Goal: Task Accomplishment & Management: Manage account settings

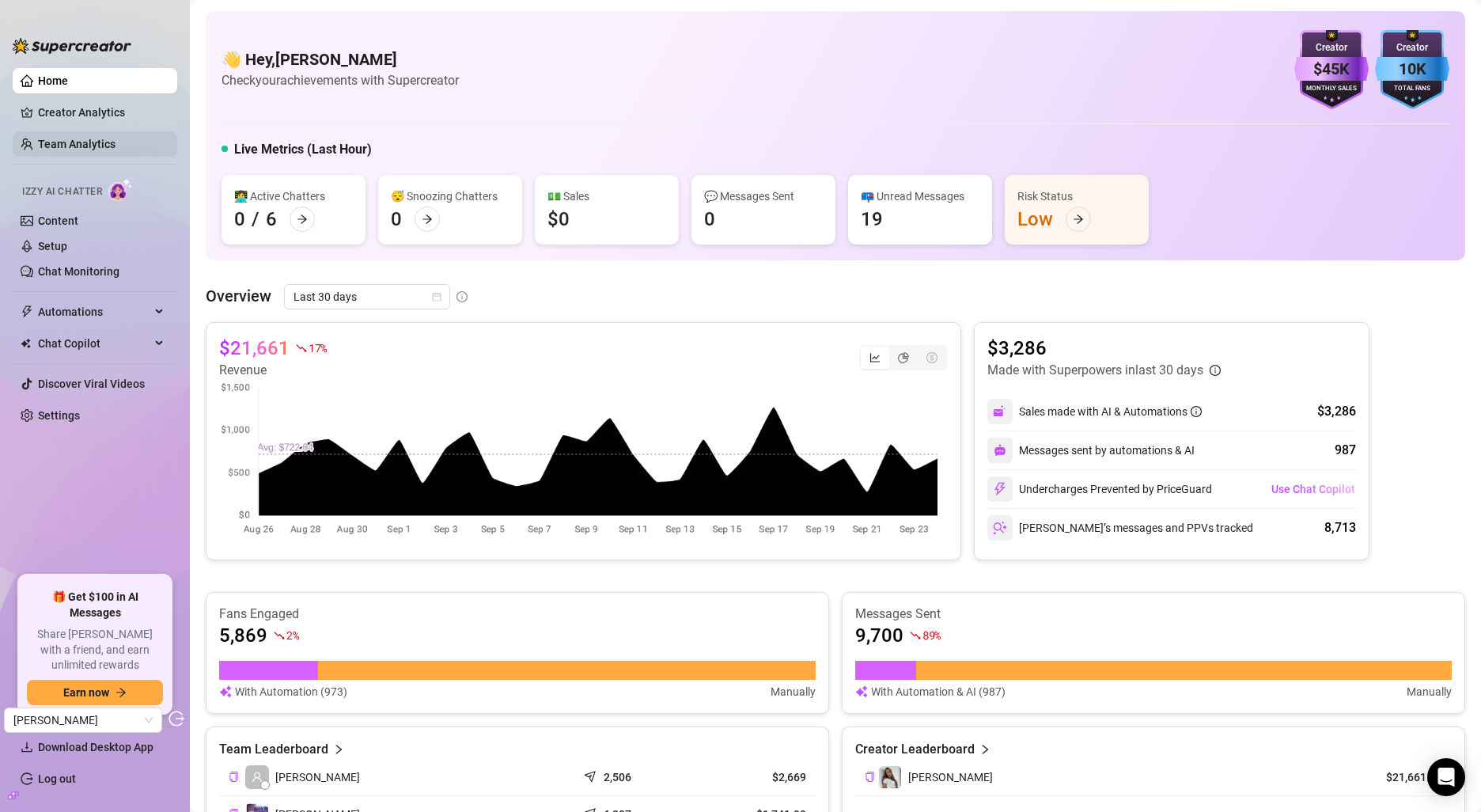
click at [106, 149] on link "Team Analytics" at bounding box center [77, 144] width 78 height 13
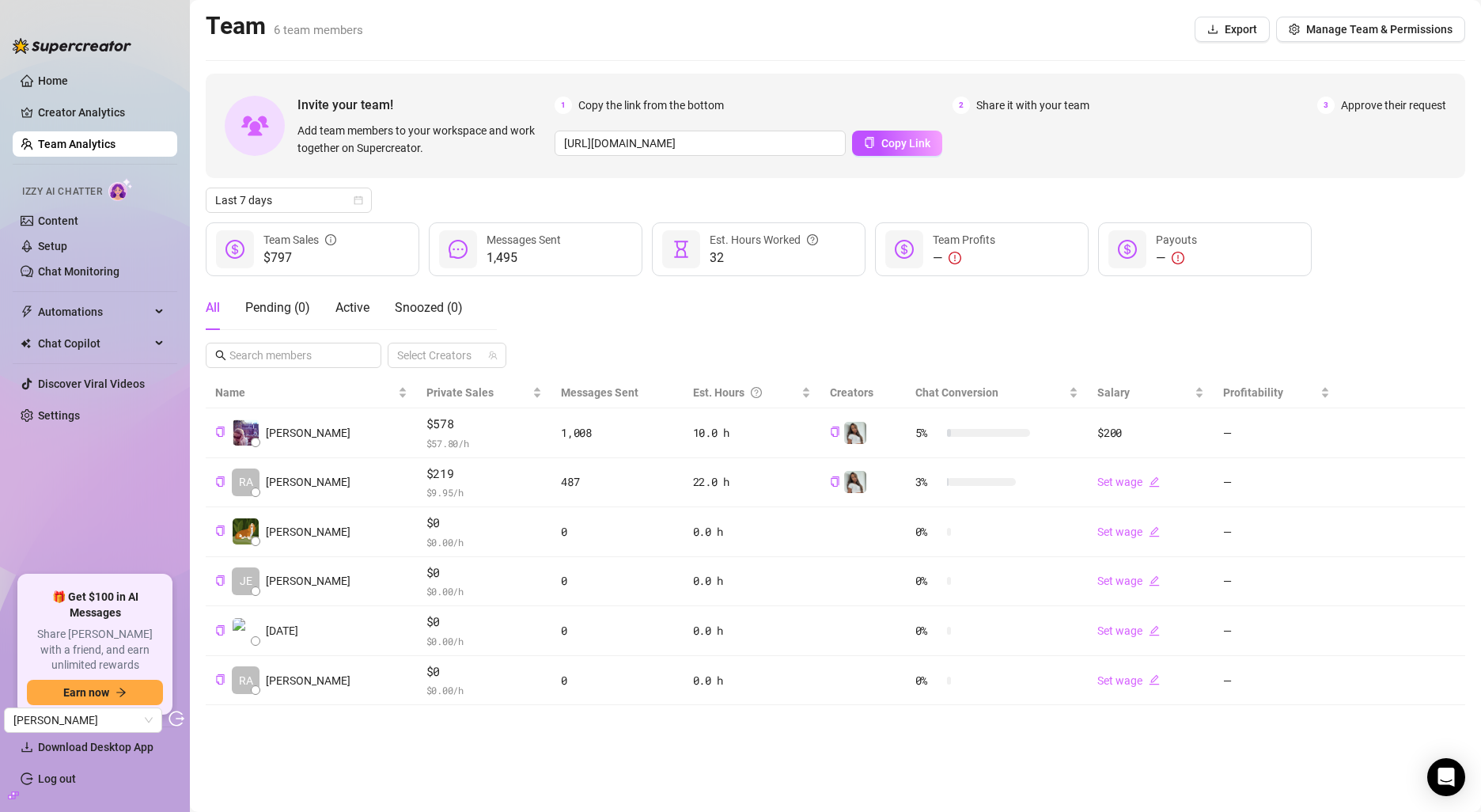
click at [307, 367] on div "Invite your team! Add team members to your workspace and work together on Super…" at bounding box center [835, 389] width 1260 height 631
click at [318, 352] on input "text" at bounding box center [294, 356] width 129 height 18
paste input "[EMAIL_ADDRESS][DOMAIN_NAME]"
type input "[EMAIL_ADDRESS][DOMAIN_NAME]"
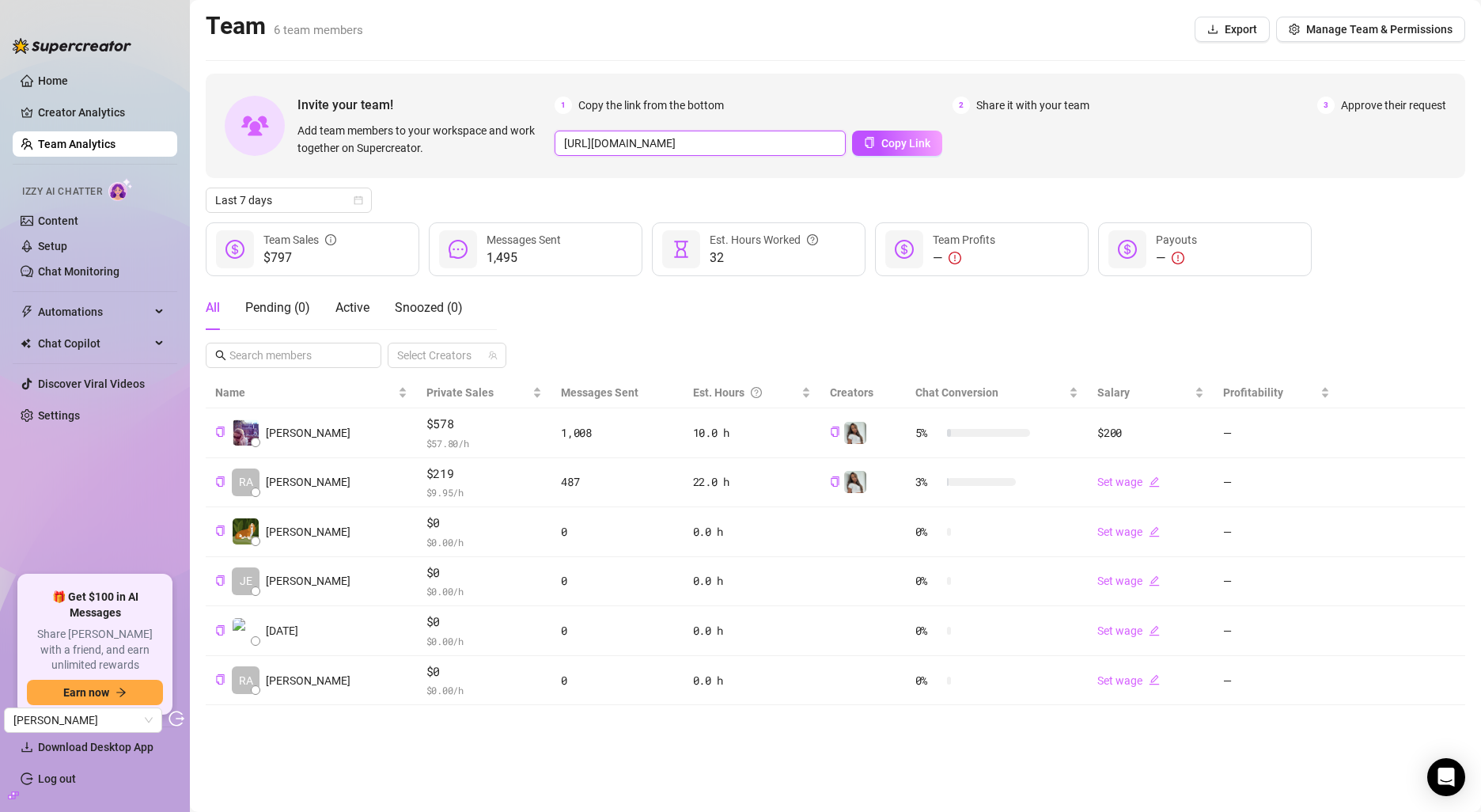
drag, startPoint x: 790, startPoint y: 141, endPoint x: 747, endPoint y: 142, distance: 43.0
click at [747, 142] on input "[URL][DOMAIN_NAME]" at bounding box center [700, 143] width 291 height 26
click at [78, 225] on link "Content" at bounding box center [58, 221] width 40 height 13
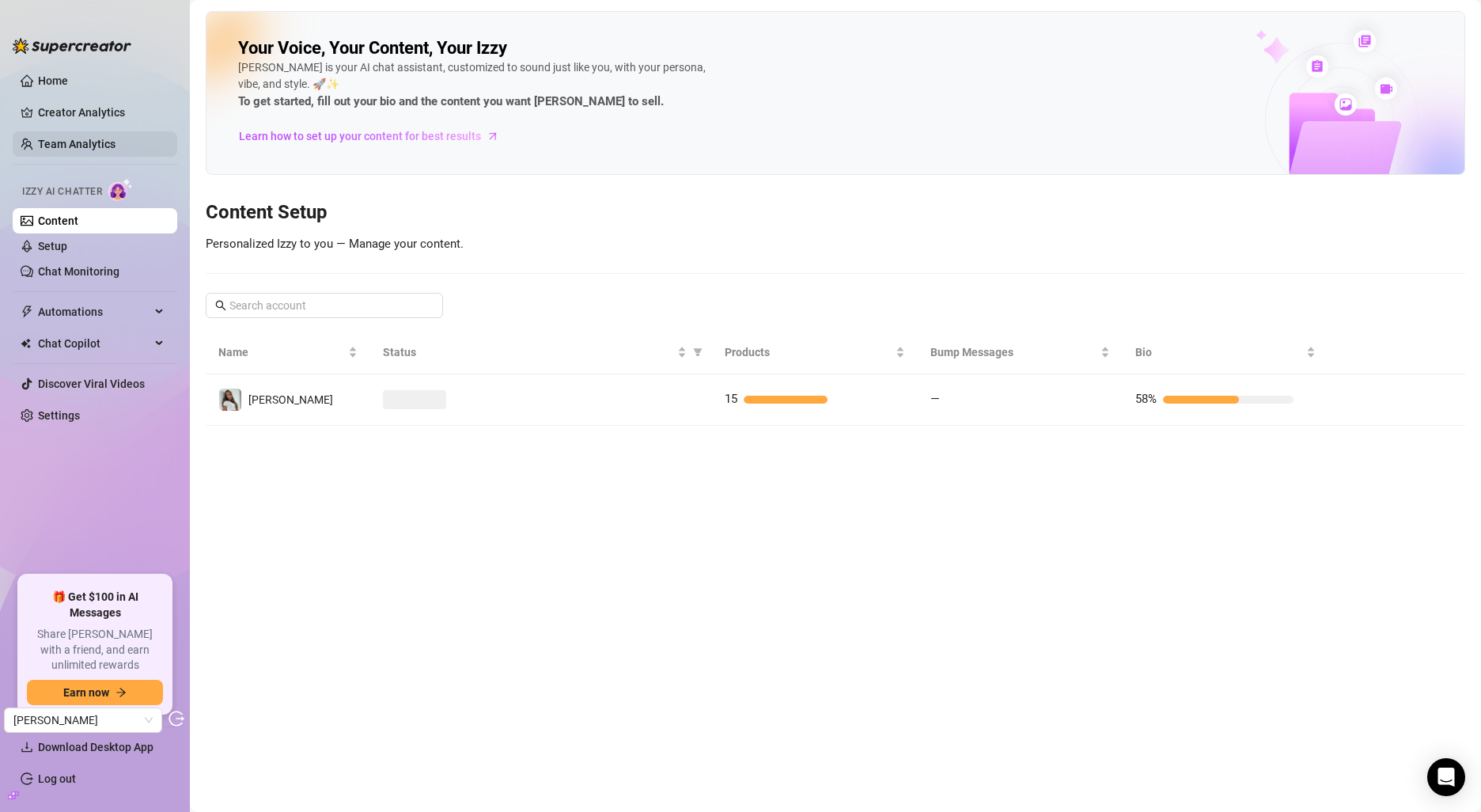
click at [103, 137] on link "Team Analytics" at bounding box center [77, 144] width 78 height 13
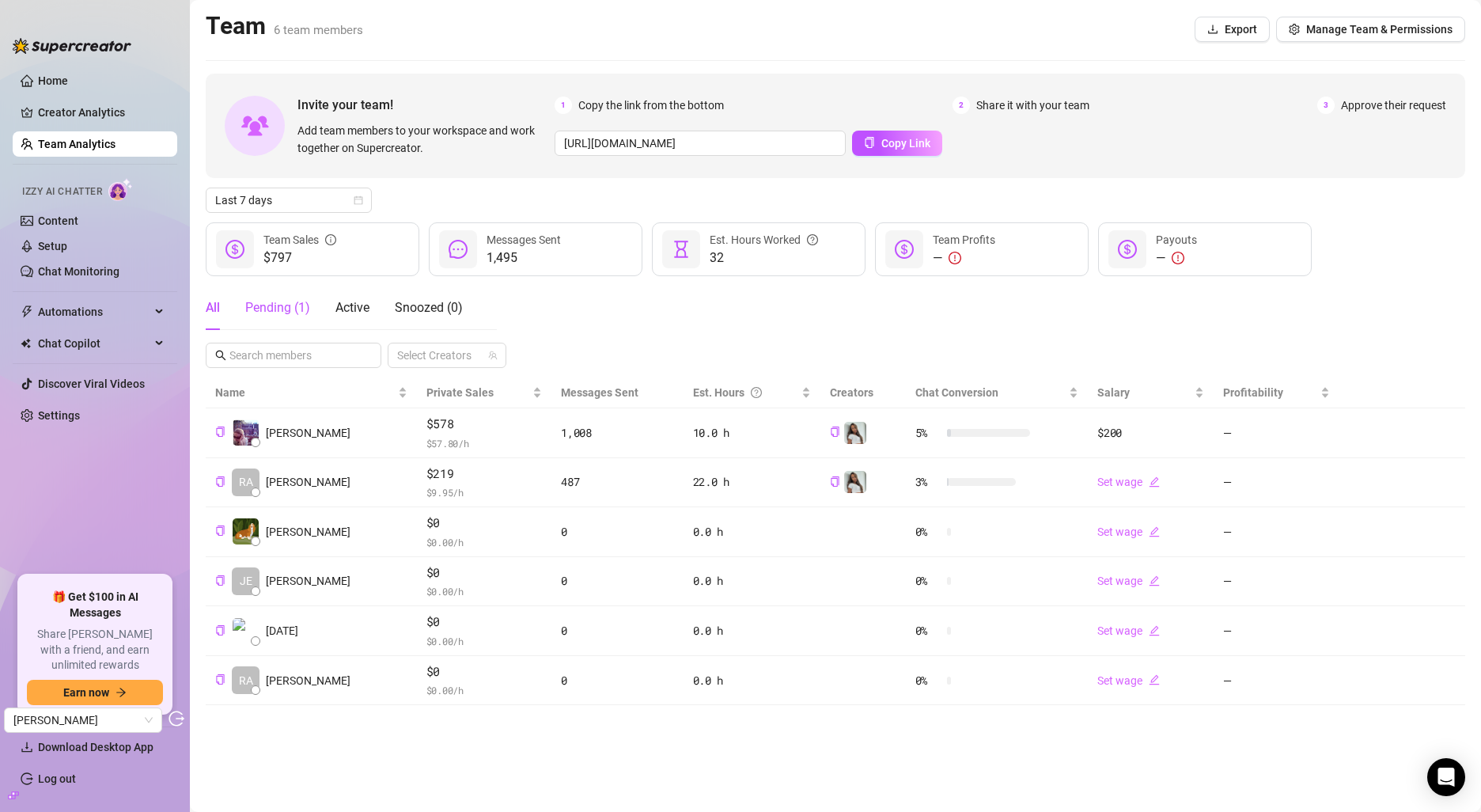
click at [277, 300] on div "Pending ( 1 )" at bounding box center [277, 308] width 65 height 19
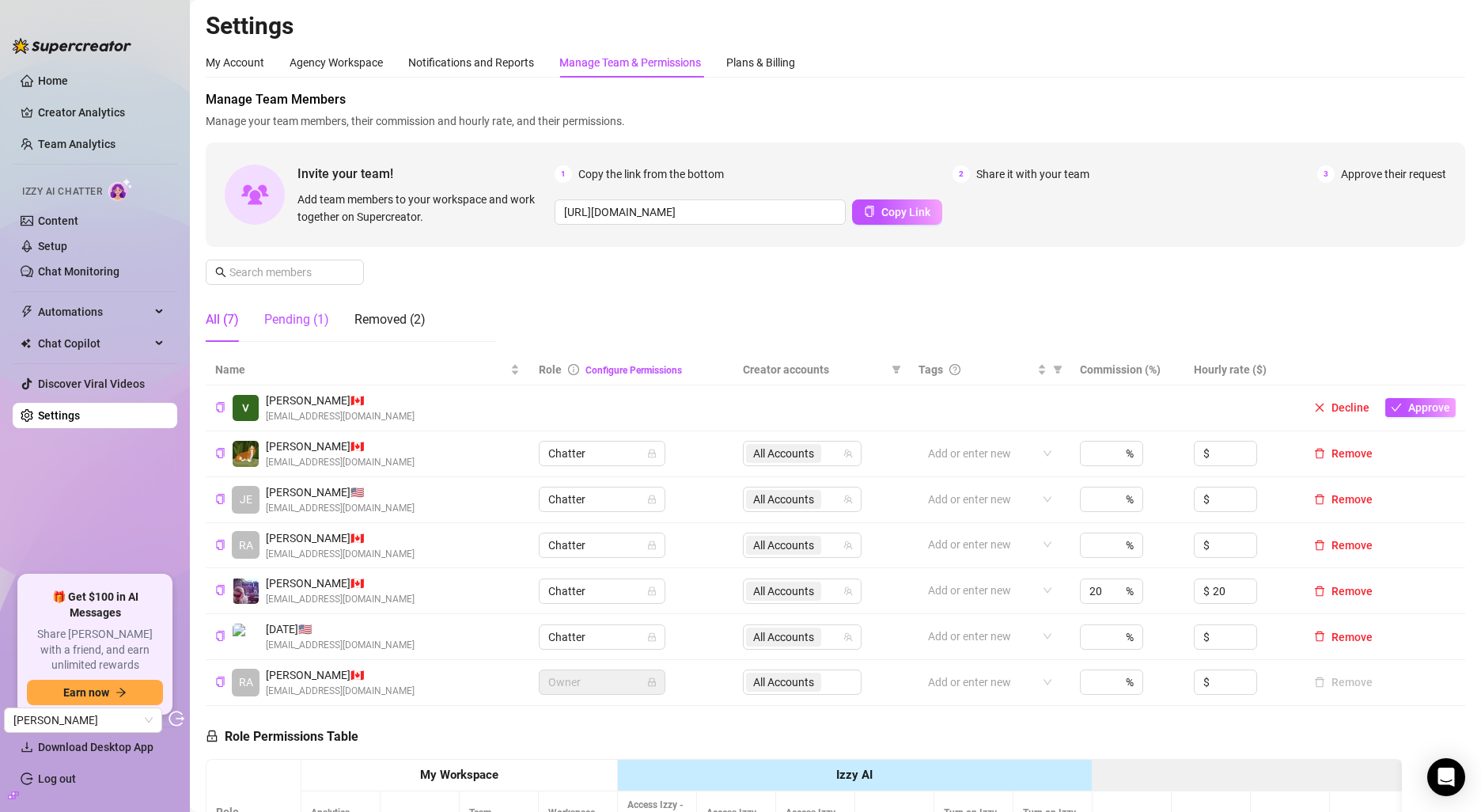
click at [303, 318] on div "Pending (1)" at bounding box center [297, 320] width 65 height 19
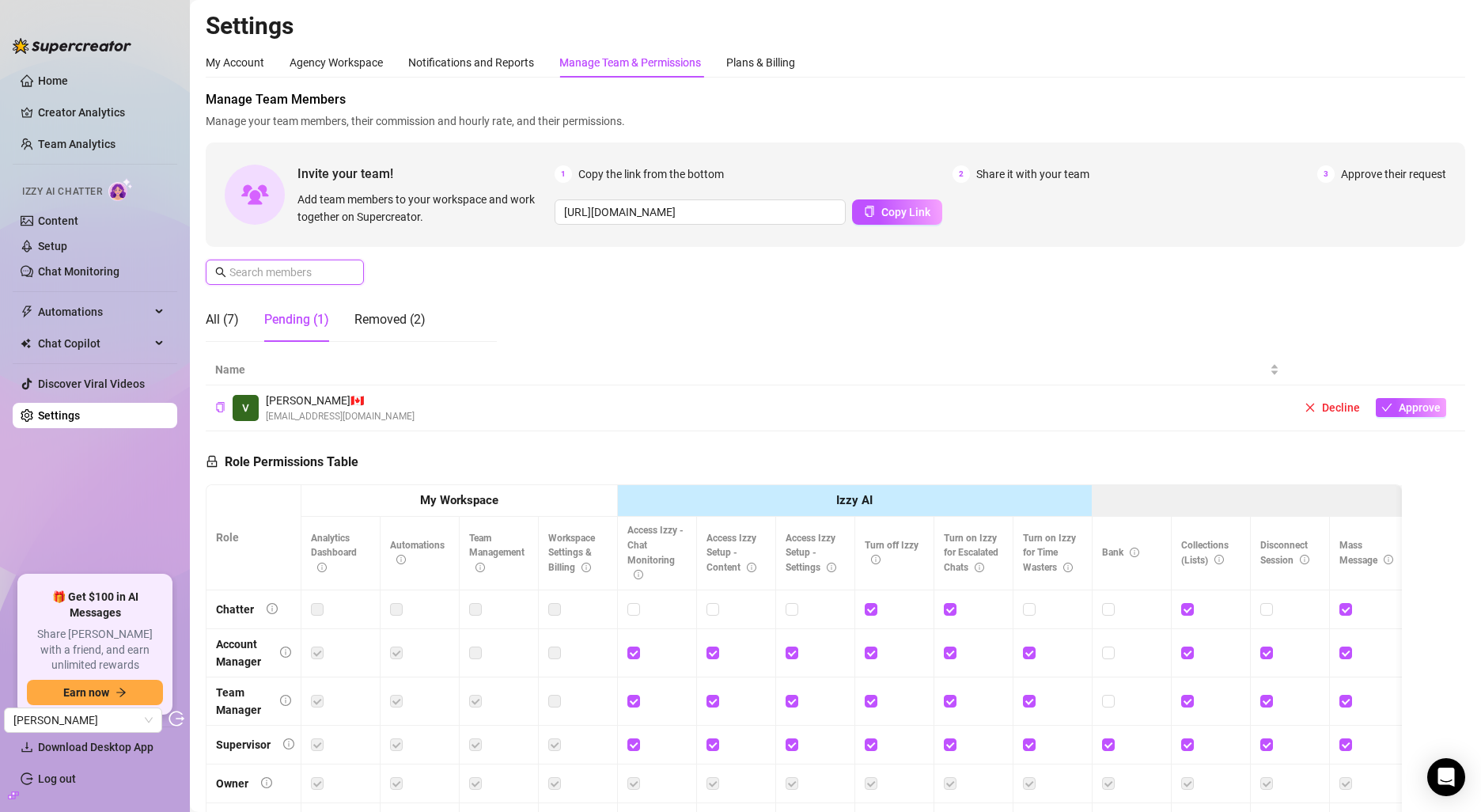
click at [305, 269] on input "text" at bounding box center [285, 273] width 113 height 18
paste input "lhnps2m7M4OaMBgpOkGQwCJ0ZDs1"
type input "lhnps2m7M4OaMBgpOkGQwCJ0ZDs1"
click at [874, 208] on button "Copy Link" at bounding box center [897, 212] width 90 height 26
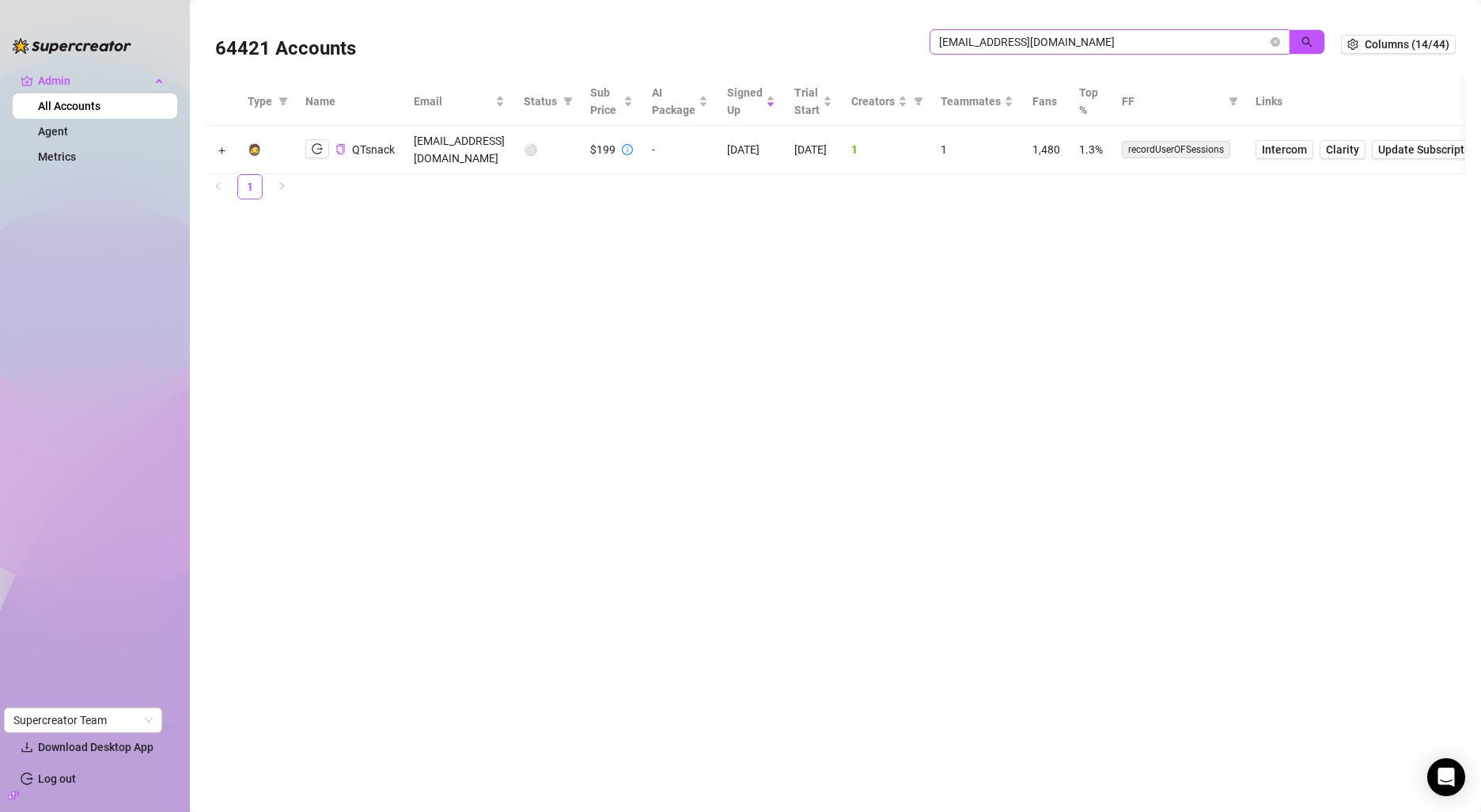
click at [1008, 44] on input "qtsnack@gmail.com" at bounding box center [1103, 42] width 328 height 18
type input "Victoria.darianvali@gmail.com"
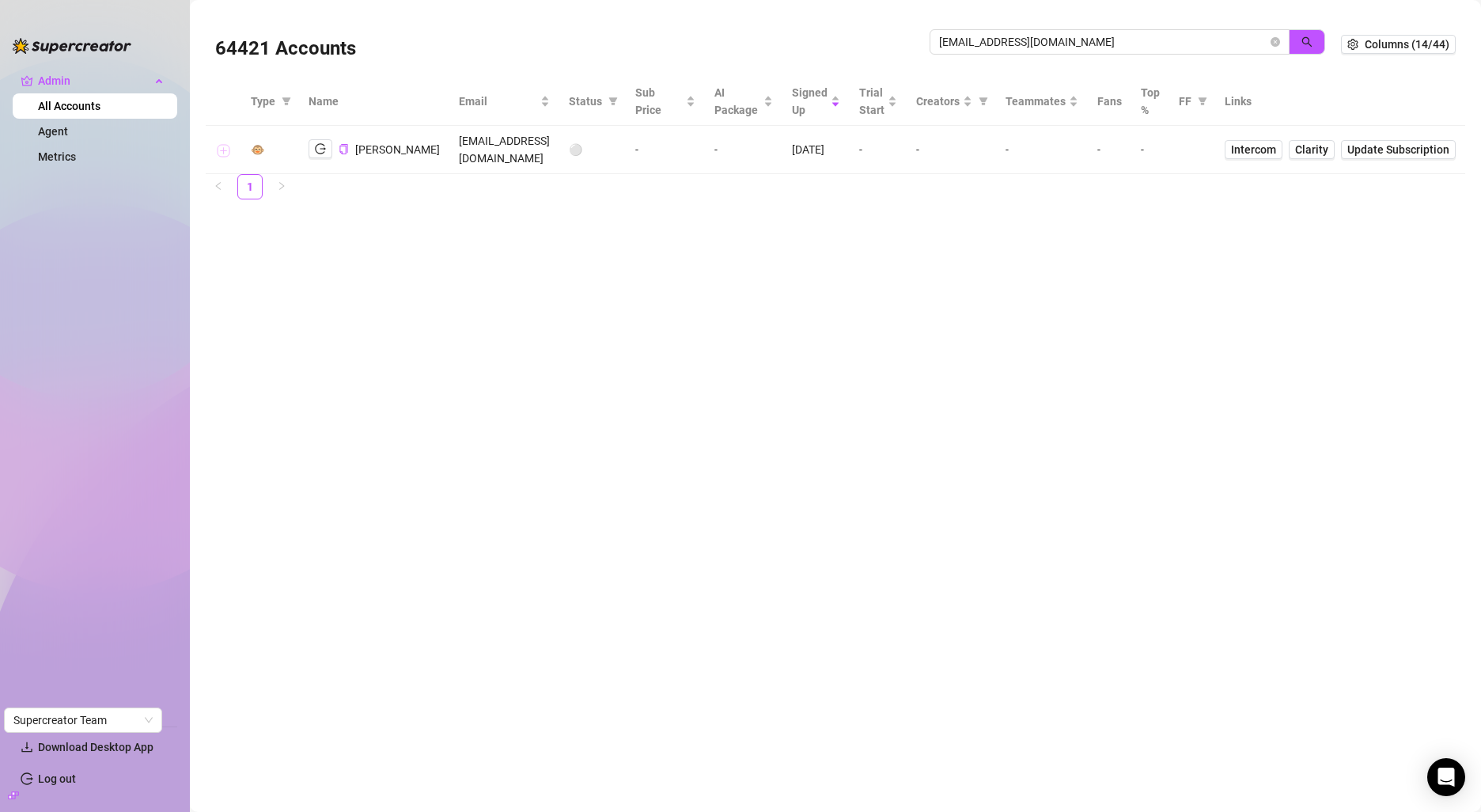
click at [225, 151] on button "Expand row" at bounding box center [223, 150] width 13 height 13
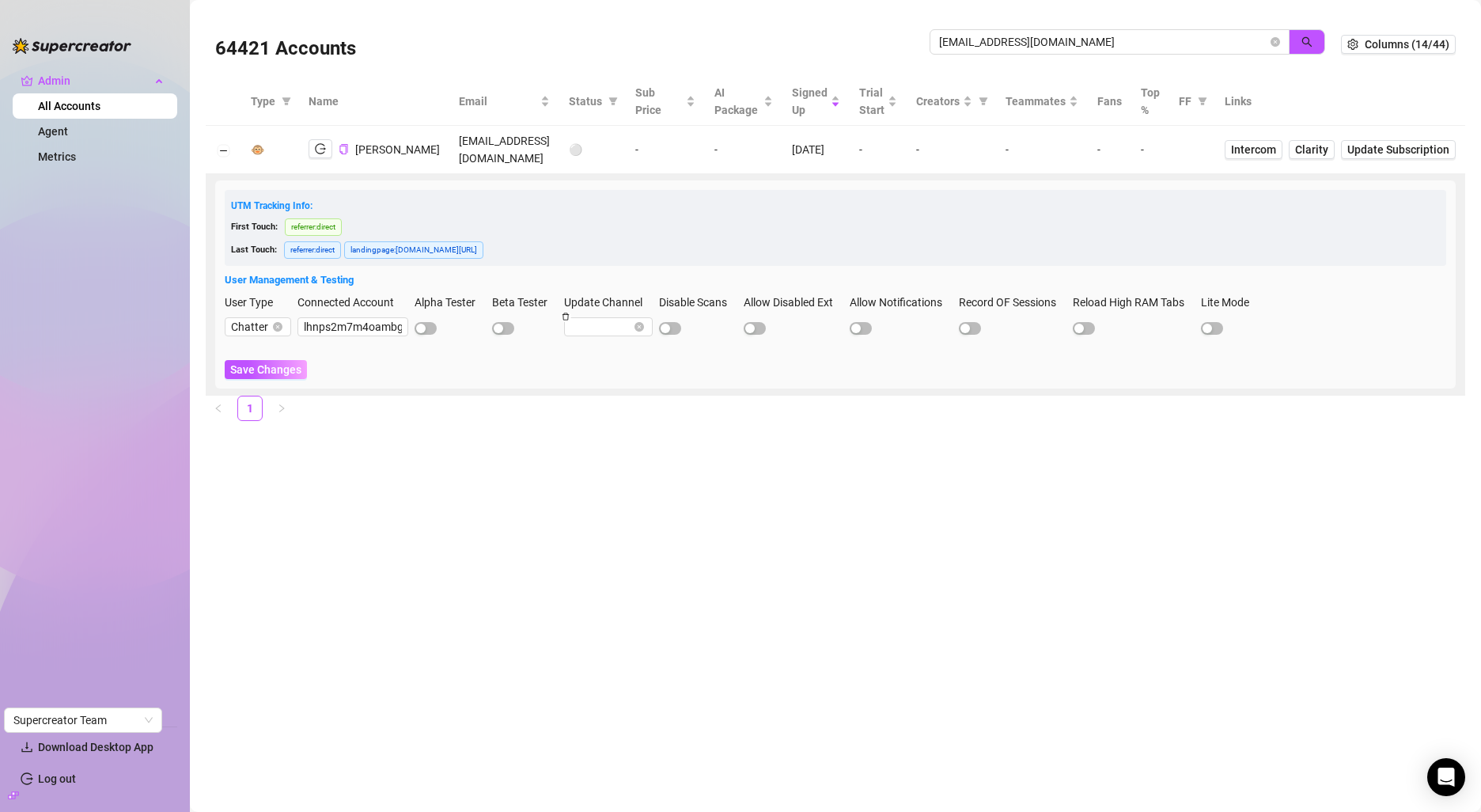
click at [338, 336] on div "Connected Account lhnps2m7m4oambgpokgqwcj0zds1" at bounding box center [352, 321] width 111 height 57
click at [449, 153] on td "[EMAIL_ADDRESS][DOMAIN_NAME]" at bounding box center [504, 149] width 110 height 48
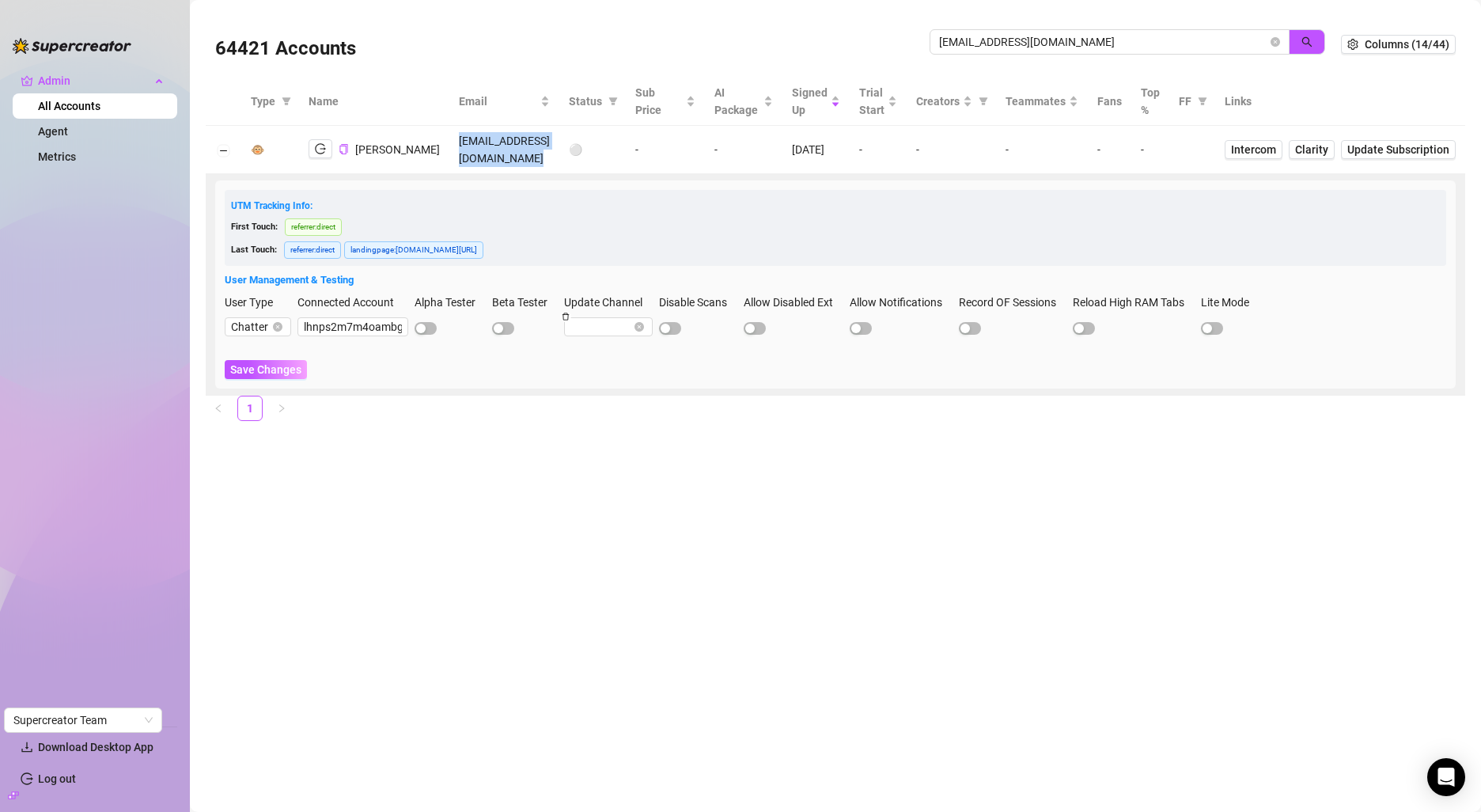
copy td "[EMAIL_ADDRESS][DOMAIN_NAME]"
click at [322, 329] on input "lhnps2m7m4oambgpokgqwcj0zds1" at bounding box center [352, 327] width 111 height 19
paste input "M4OaMBgpOkGQwCJ0ZD"
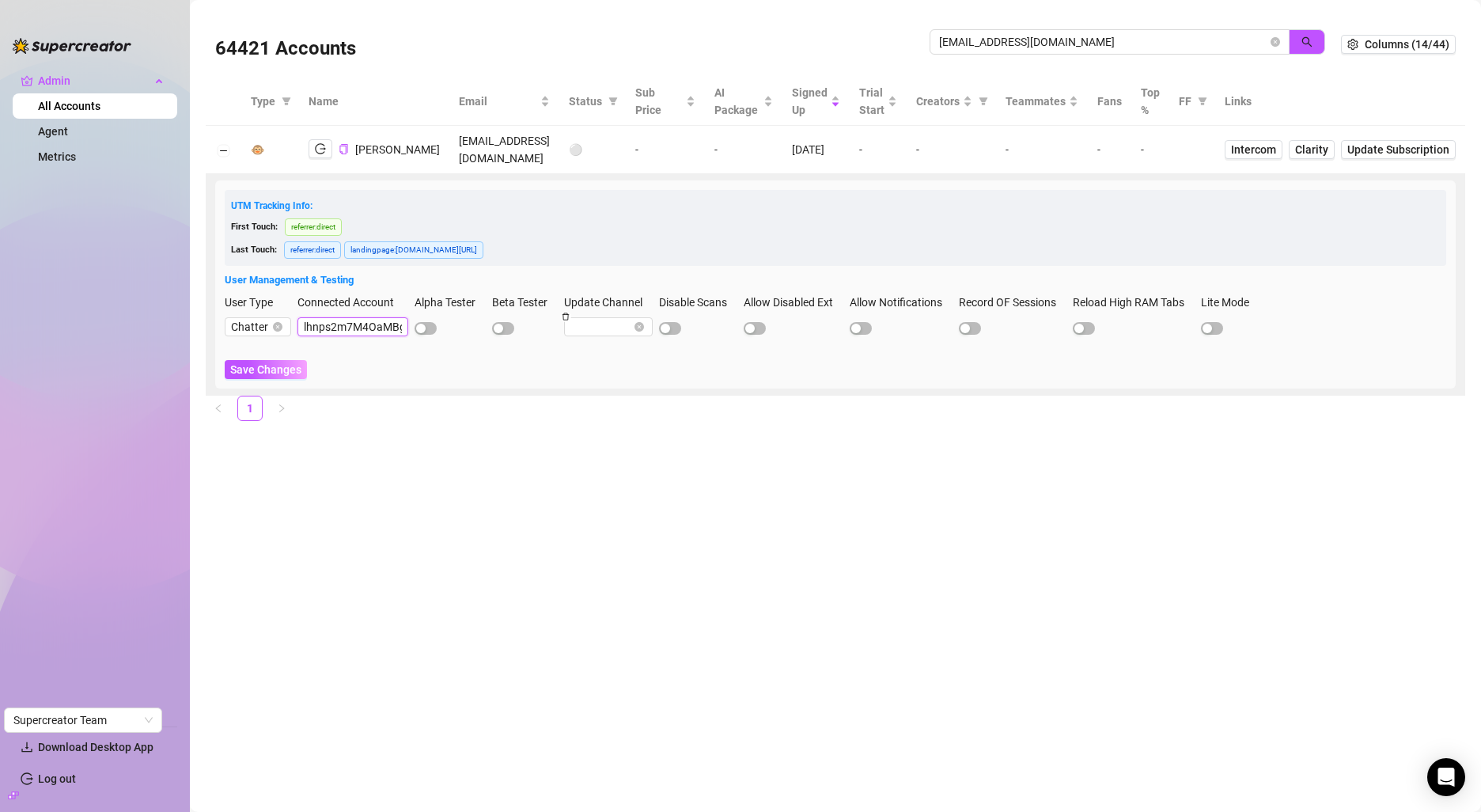
scroll to position [0, 90]
type input "lhnps2m7M4OaMBgpOkGQwCJ0ZDs1"
click at [269, 368] on span "Save Changes" at bounding box center [265, 369] width 71 height 13
click at [365, 332] on input "lhnps2m7M4OaMBgpOkGQwCJ0ZDs1" at bounding box center [352, 327] width 111 height 19
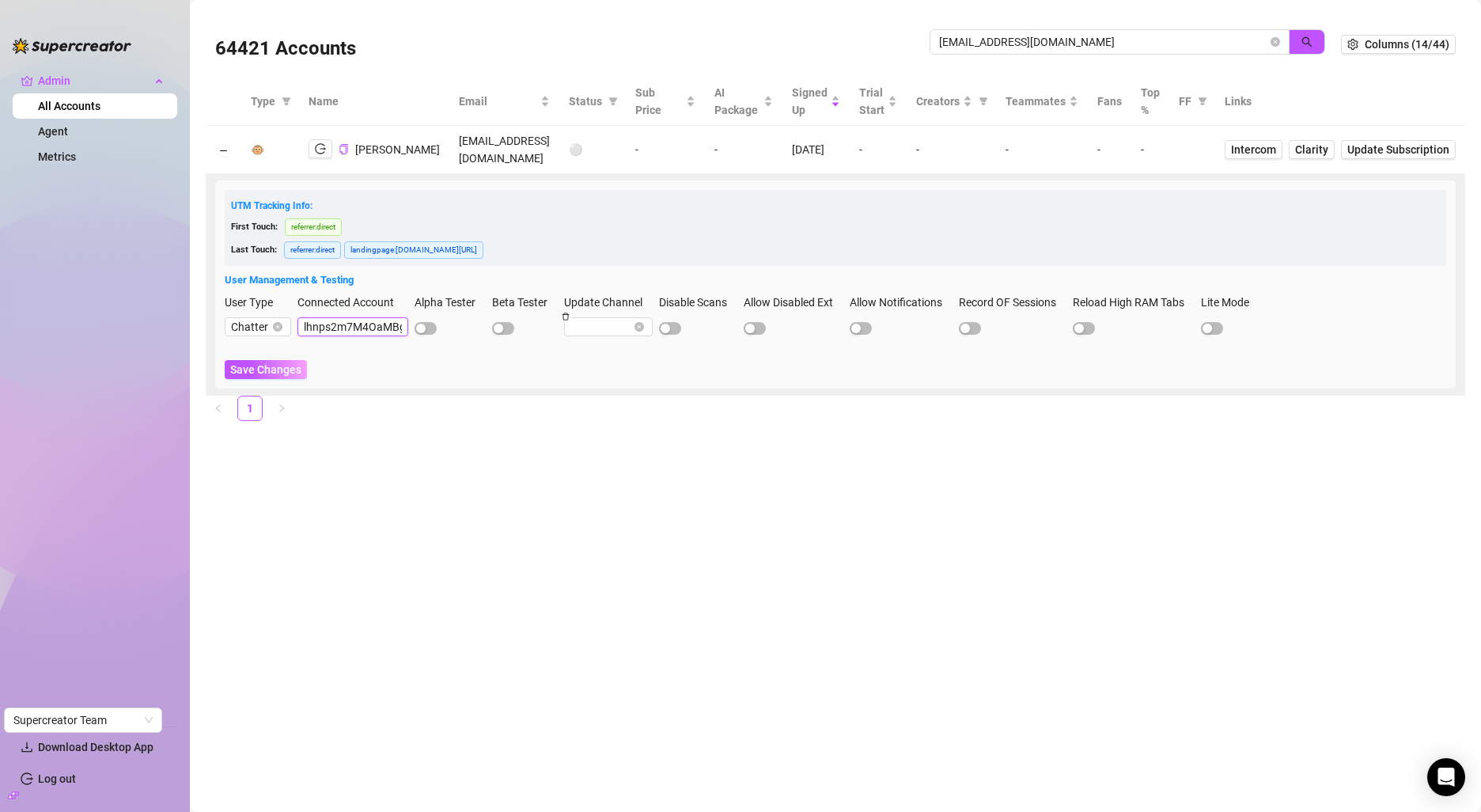
click at [365, 332] on input "lhnps2m7M4OaMBgpOkGQwCJ0ZDs1" at bounding box center [352, 327] width 111 height 19
click at [1010, 42] on input "Victoria.darianvali@gmail.com" at bounding box center [1103, 42] width 328 height 18
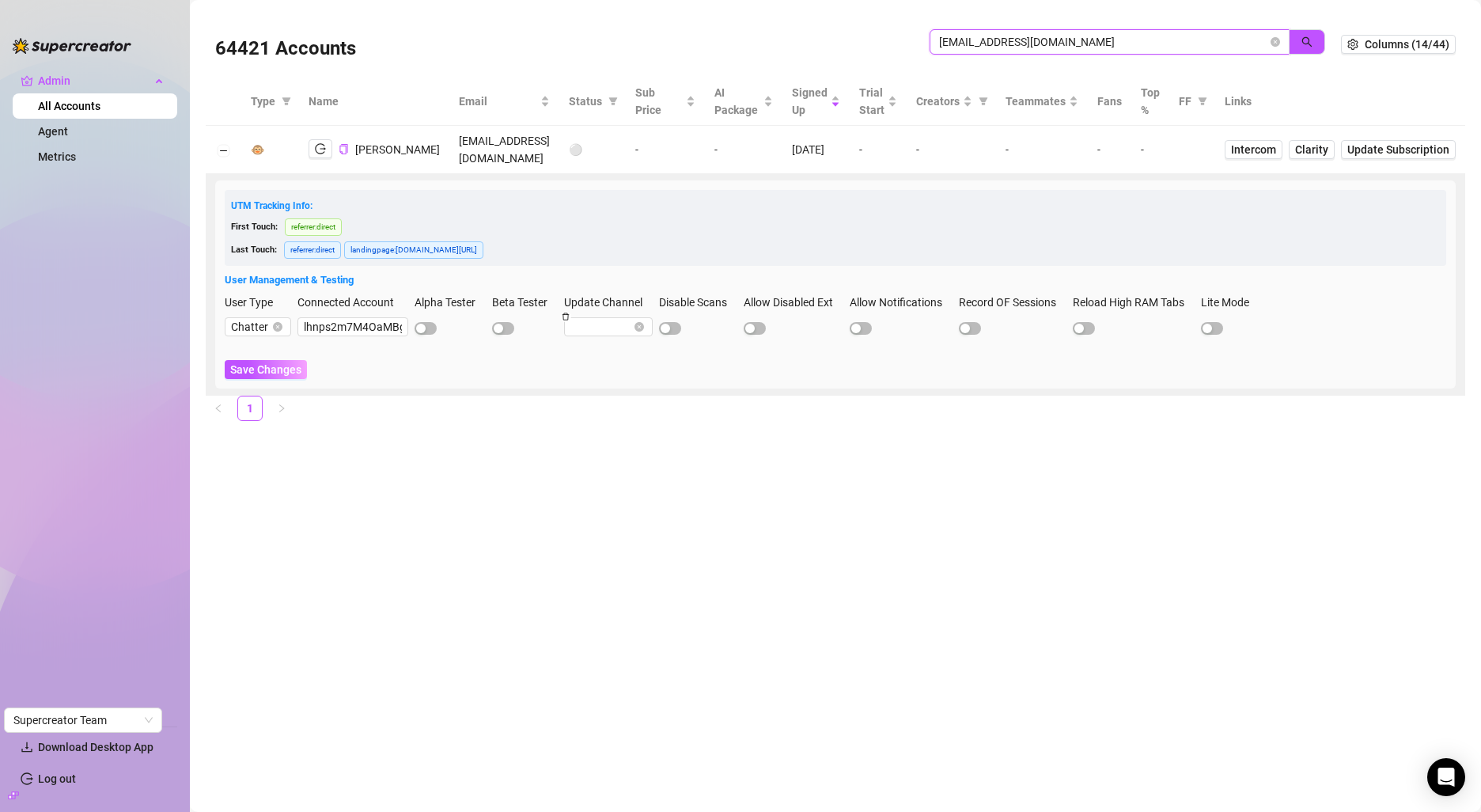
paste input "andreadooley@hot"
type input "andreadooley@hotmail.com"
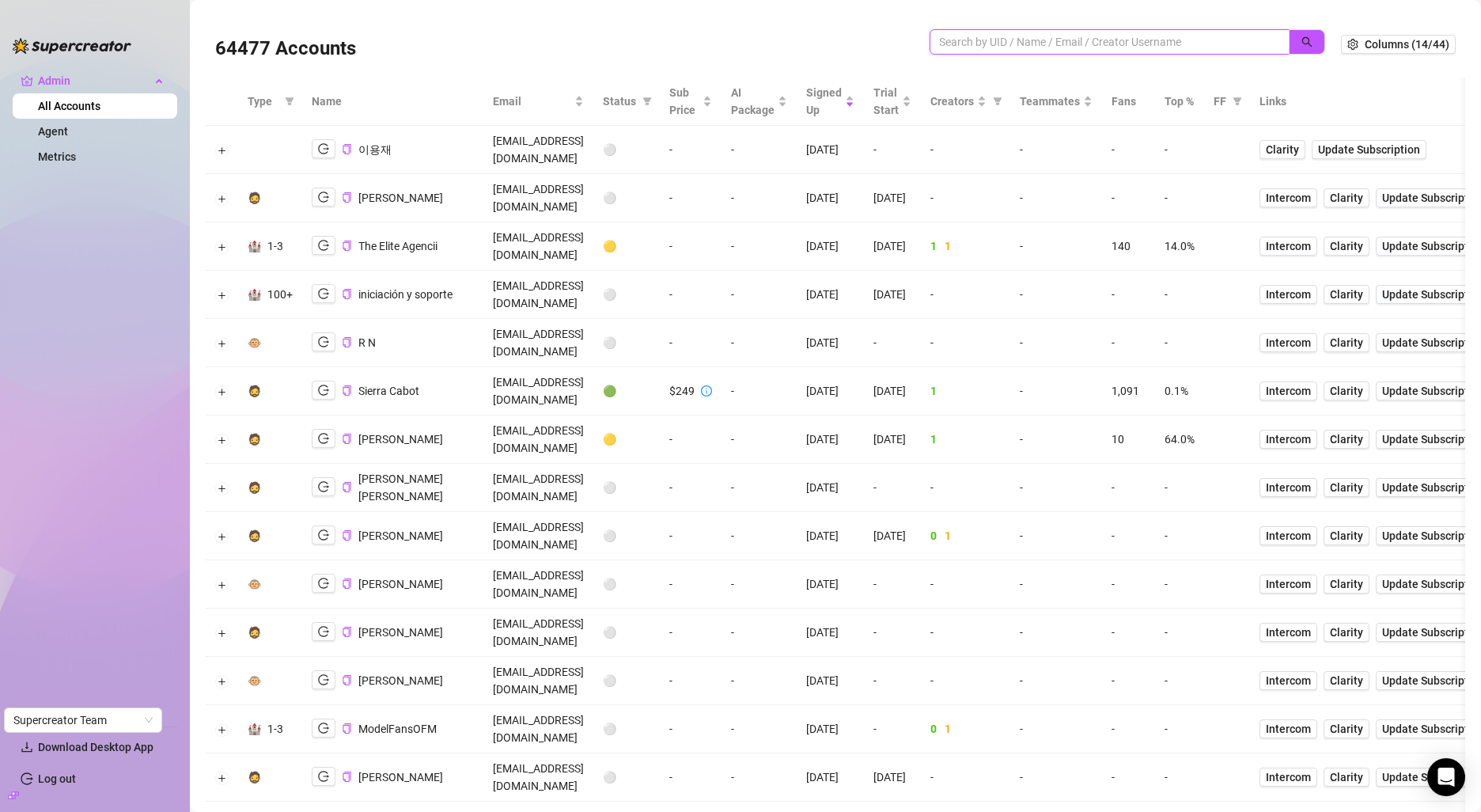
click at [981, 38] on input "search" at bounding box center [1103, 42] width 328 height 18
paste input "lhnps2m7m4oambgpokgqwcj0zds1"
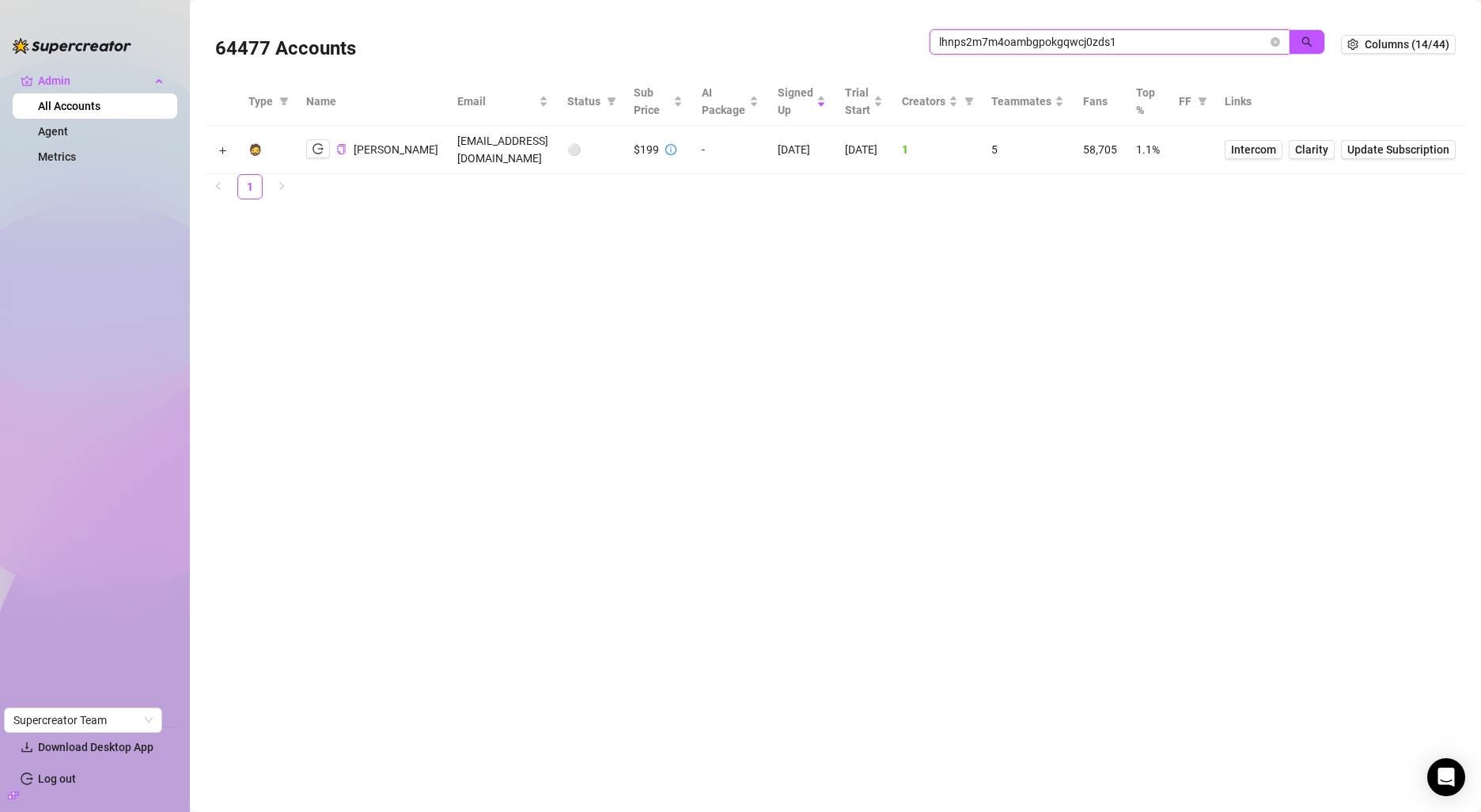
click at [1039, 43] on input "lhnps2m7m4oambgpokgqwcj0zds1" at bounding box center [1103, 42] width 328 height 18
paste input "lhnps2m7M4OaMBgpOkGQwCJ0ZD"
type input "lhnps2m7M4OaMBgpOkGQwCJ0ZDs1"
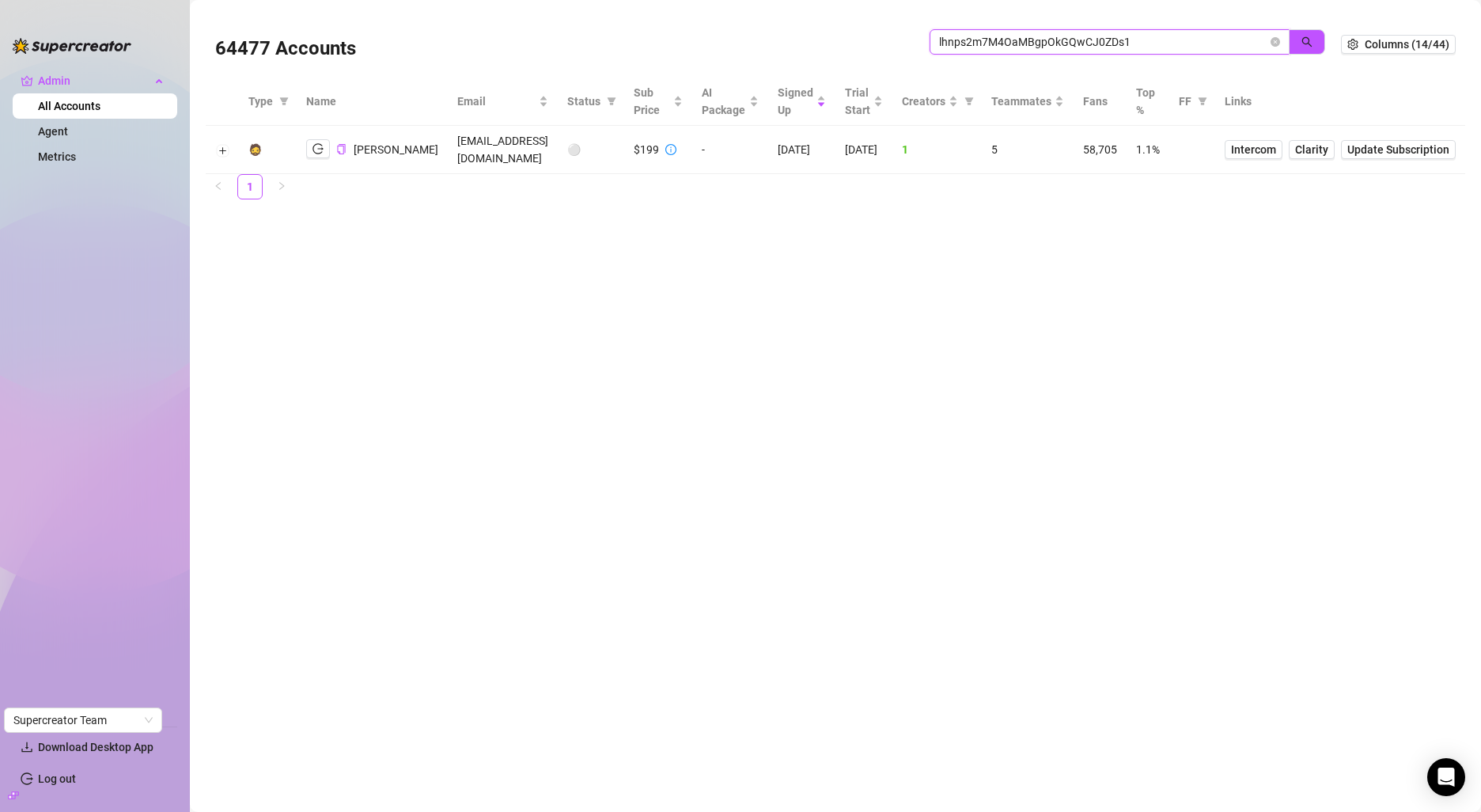
drag, startPoint x: 1276, startPoint y: 42, endPoint x: 1247, endPoint y: 43, distance: 29.0
click at [1276, 43] on icon "close-circle" at bounding box center [1276, 42] width 10 height 10
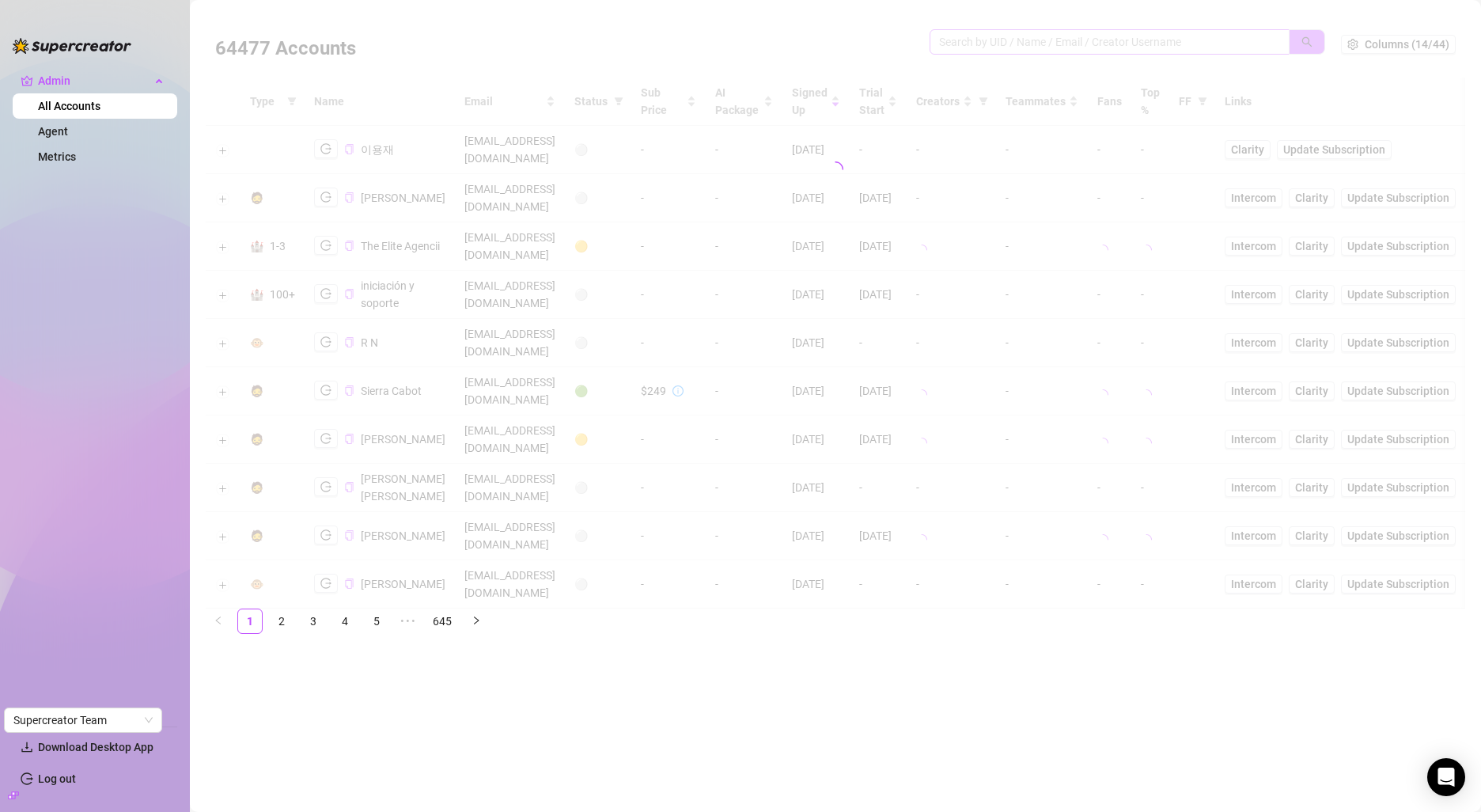
click at [1148, 42] on div at bounding box center [835, 169] width 1260 height 316
click at [1113, 42] on div at bounding box center [835, 169] width 1260 height 316
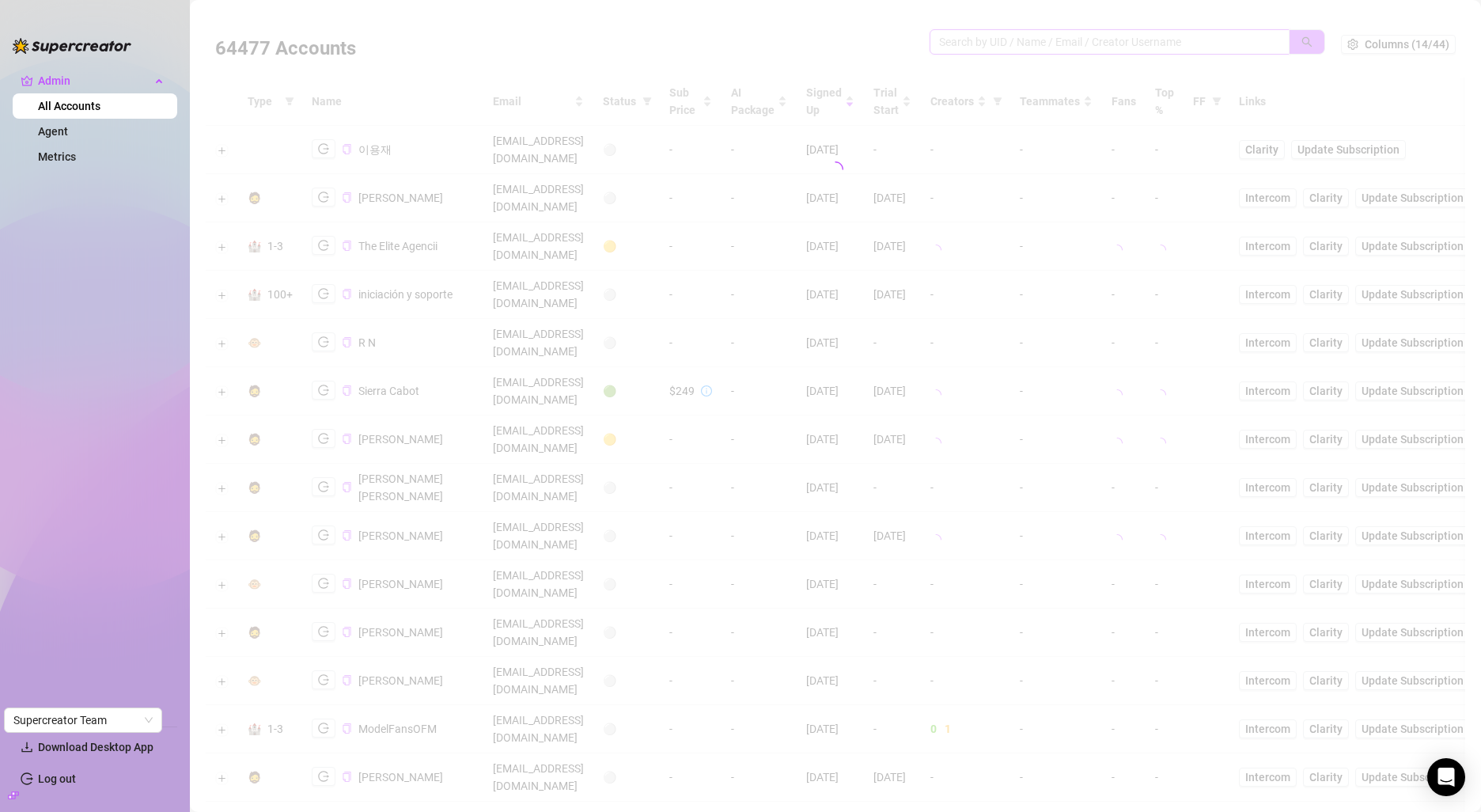
click at [1113, 42] on input "search" at bounding box center [1103, 42] width 328 height 18
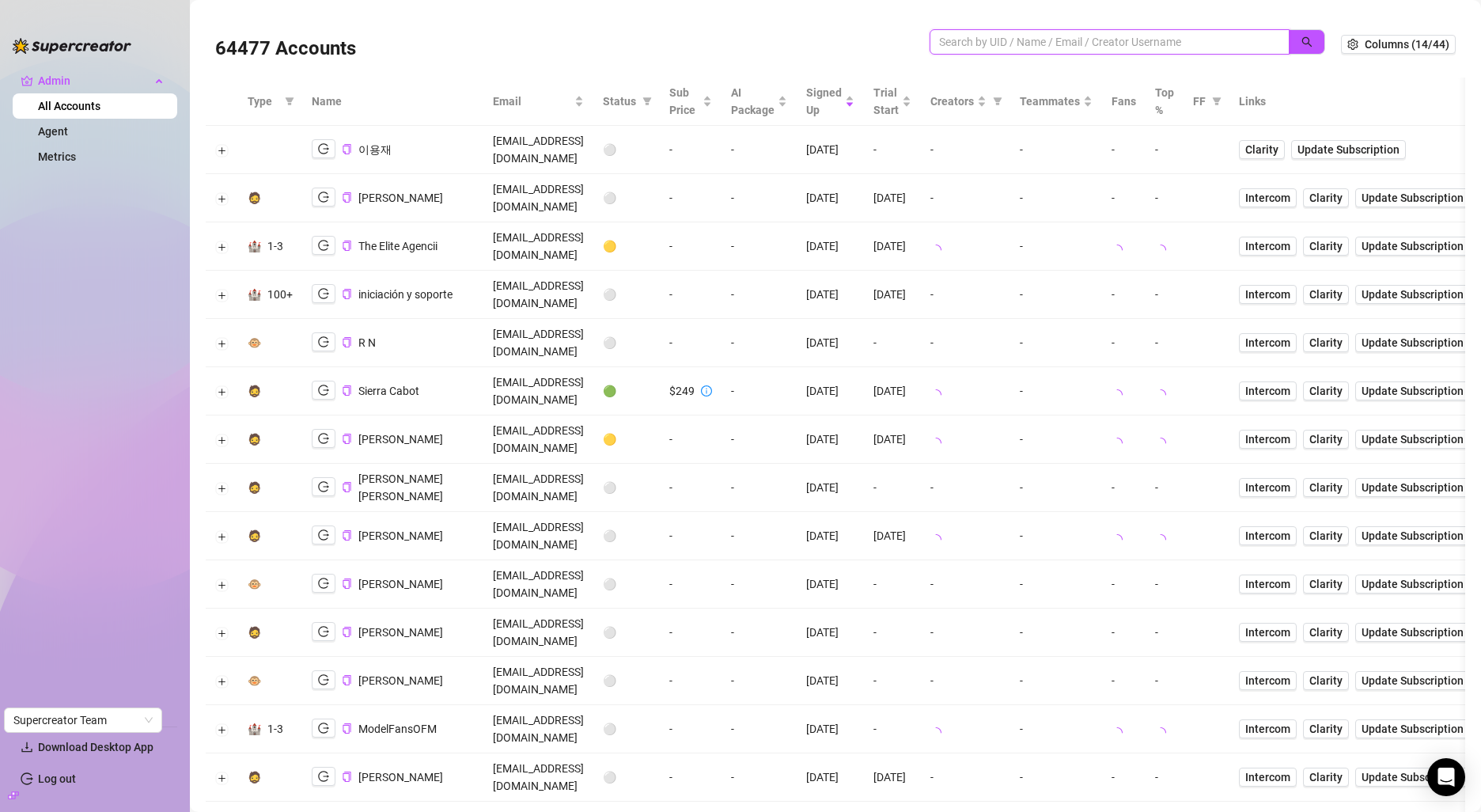
click at [1113, 42] on input "search" at bounding box center [1103, 42] width 328 height 18
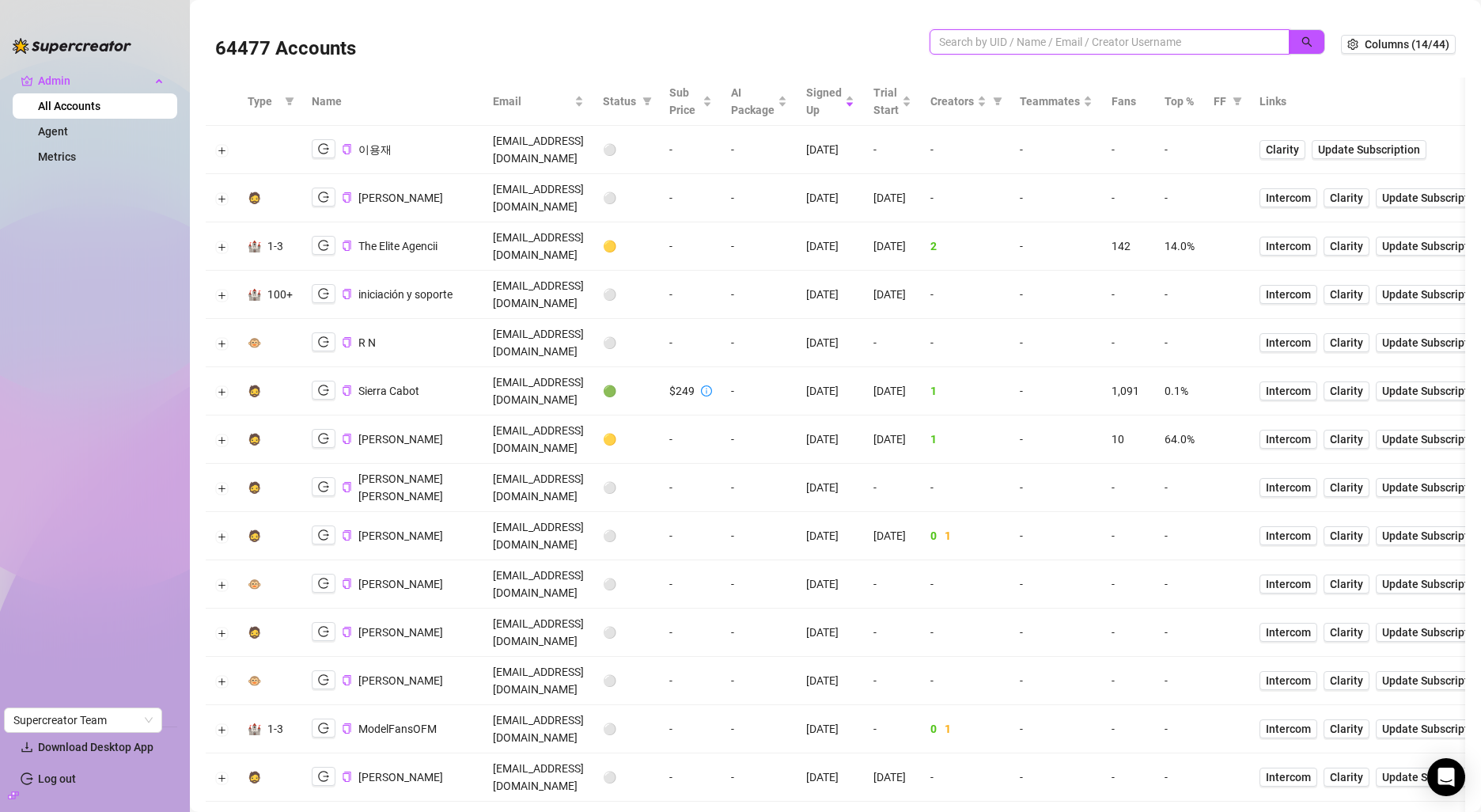
paste input "lhnps2m7M4OaMBgpOkGQwCJ0ZDs1"
type input "lhnps2m7M4OaMBgpOkGQwCJ0ZDs1"
